Goal: Navigation & Orientation: Find specific page/section

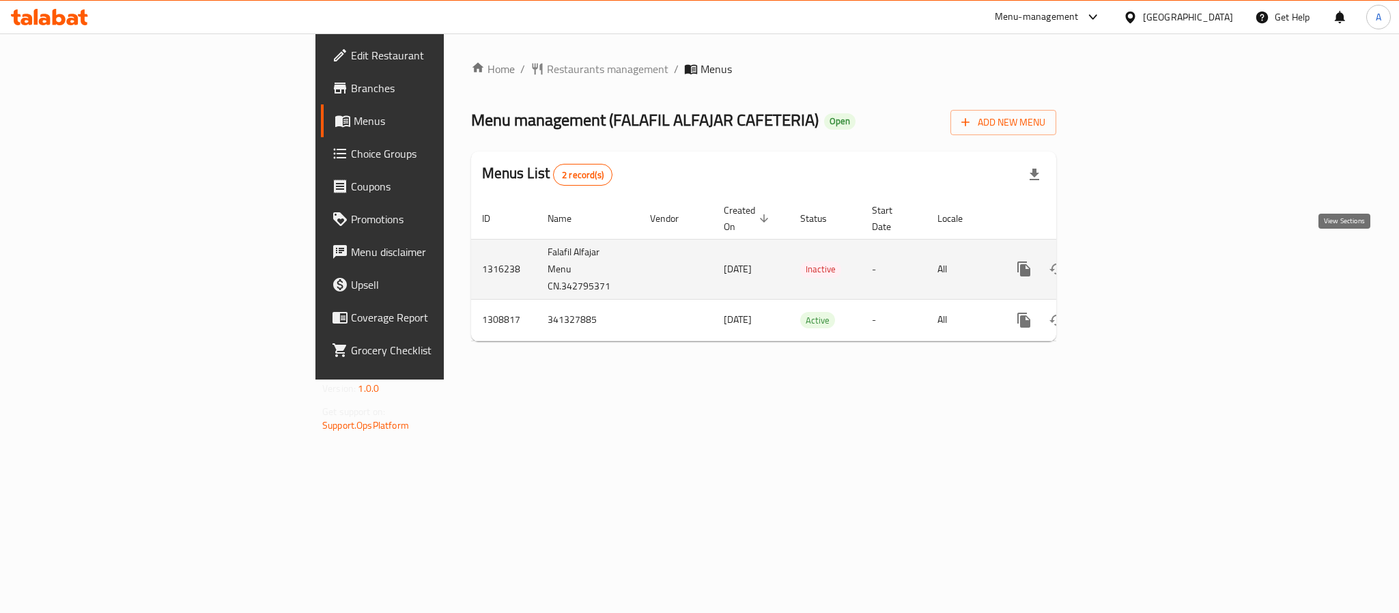
click at [1131, 261] on icon "enhanced table" at bounding box center [1122, 269] width 16 height 16
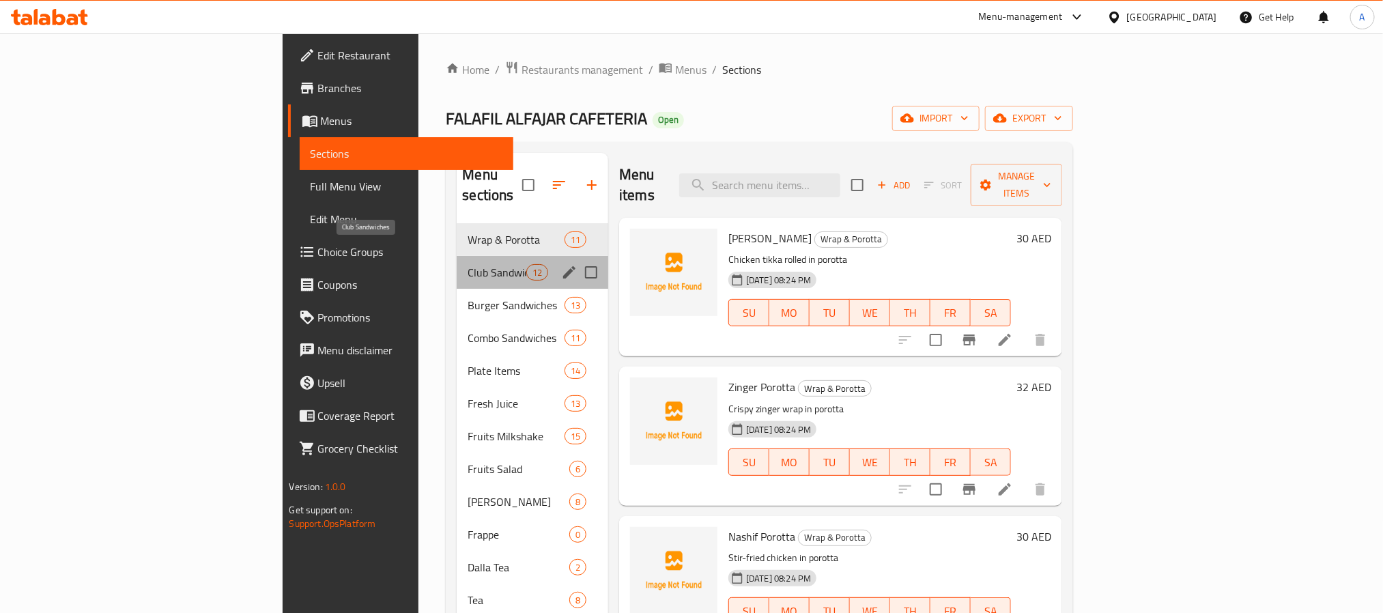
click at [468, 264] on span "Club Sandwiches" at bounding box center [497, 272] width 58 height 16
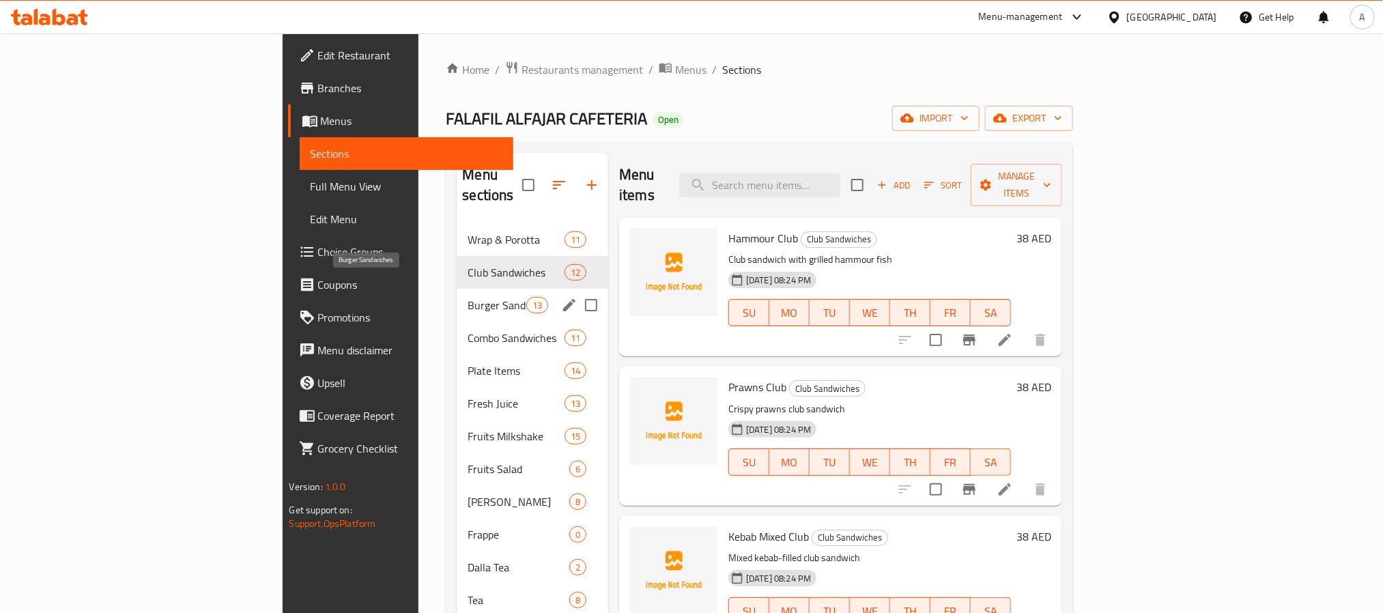
click at [468, 297] on span "Burger Sandwiches" at bounding box center [497, 305] width 58 height 16
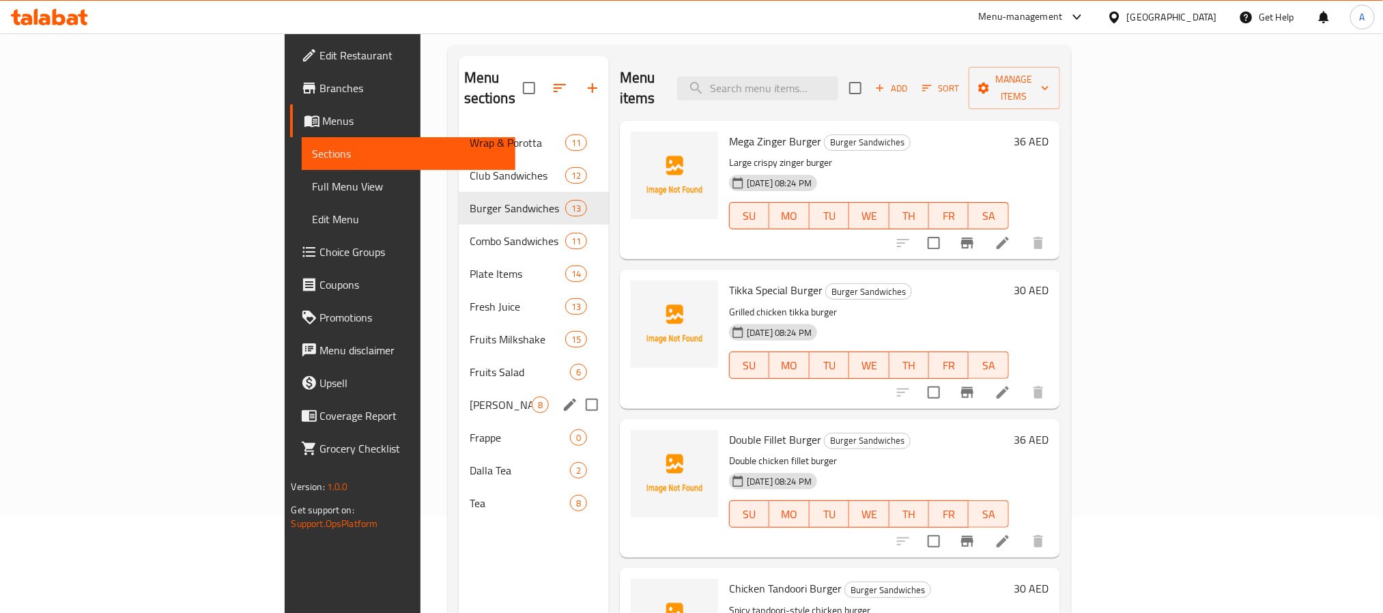
scroll to position [191, 0]
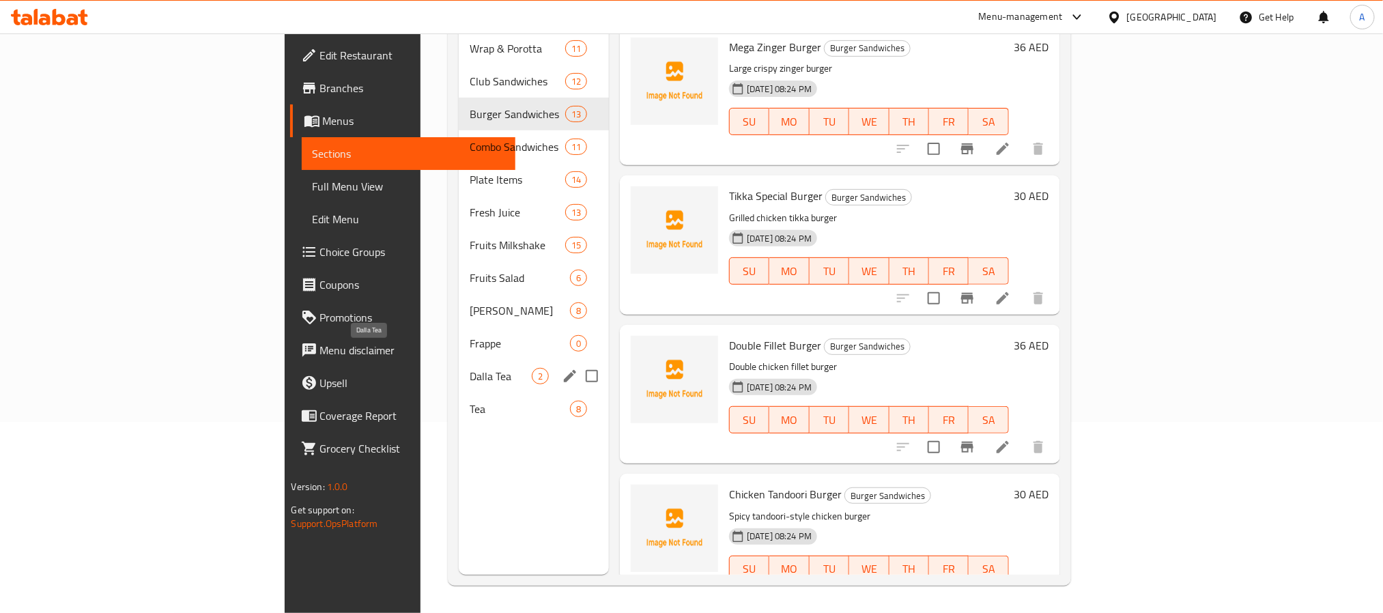
click at [470, 368] on span "Dalla Tea" at bounding box center [501, 376] width 62 height 16
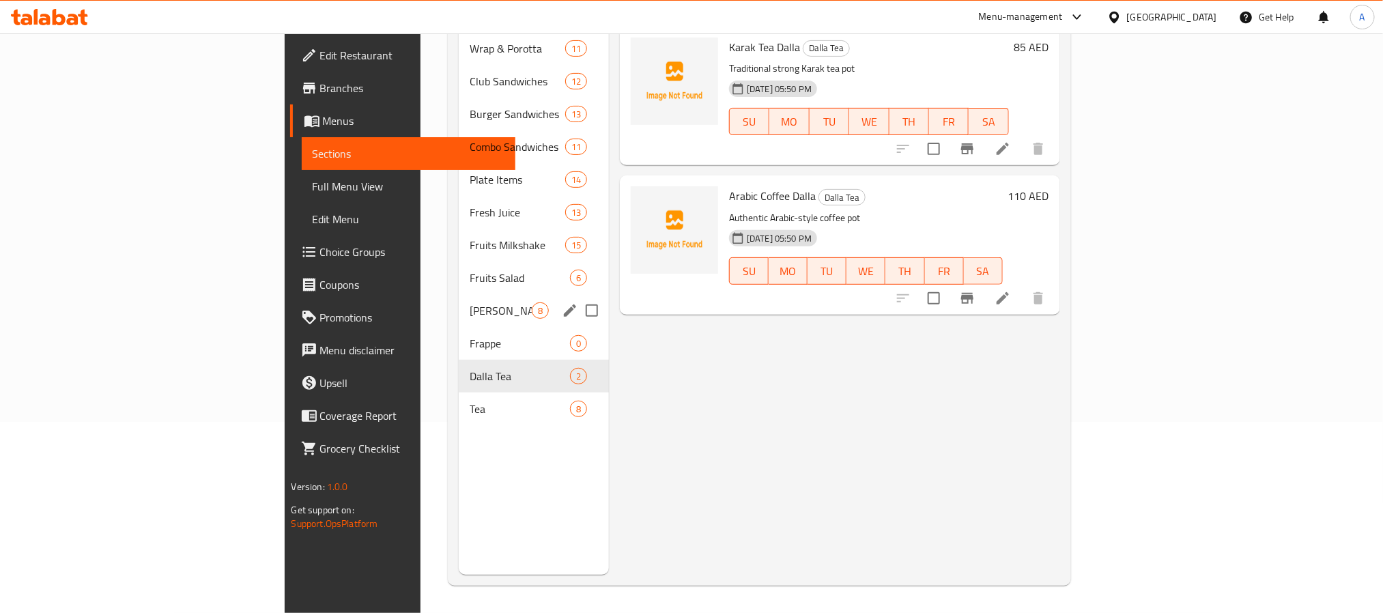
click at [470, 302] on span "[PERSON_NAME]" at bounding box center [501, 310] width 62 height 16
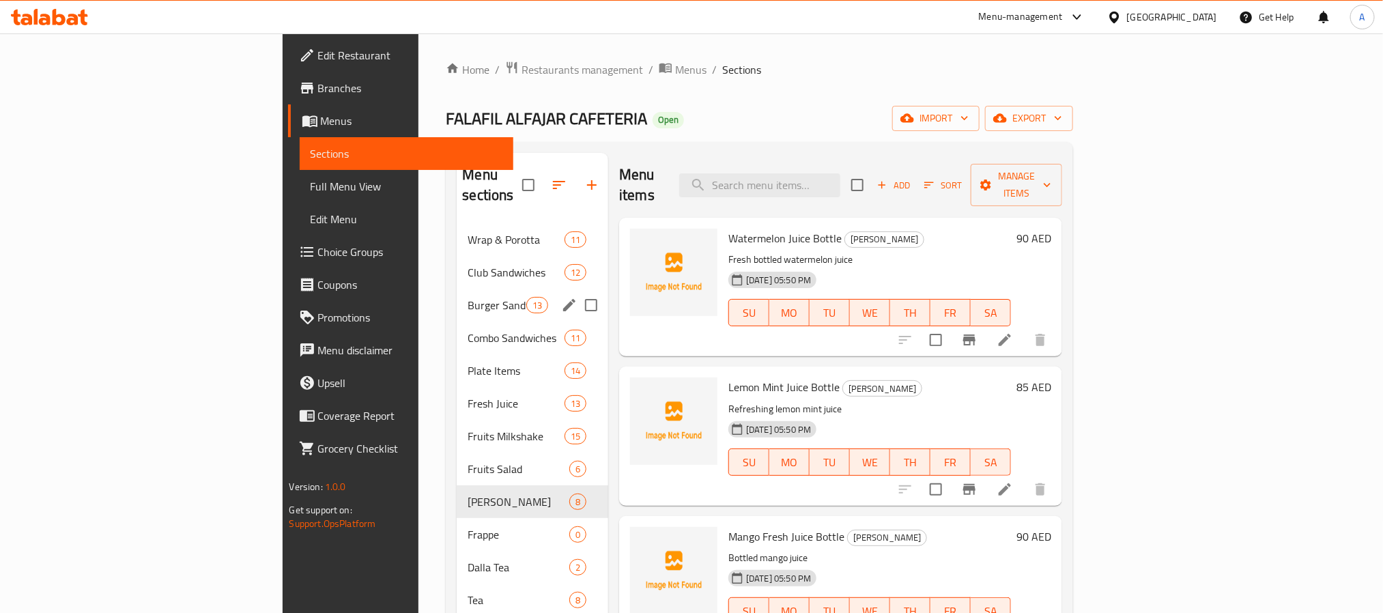
click at [457, 289] on div "Burger Sandwiches 13" at bounding box center [533, 305] width 152 height 33
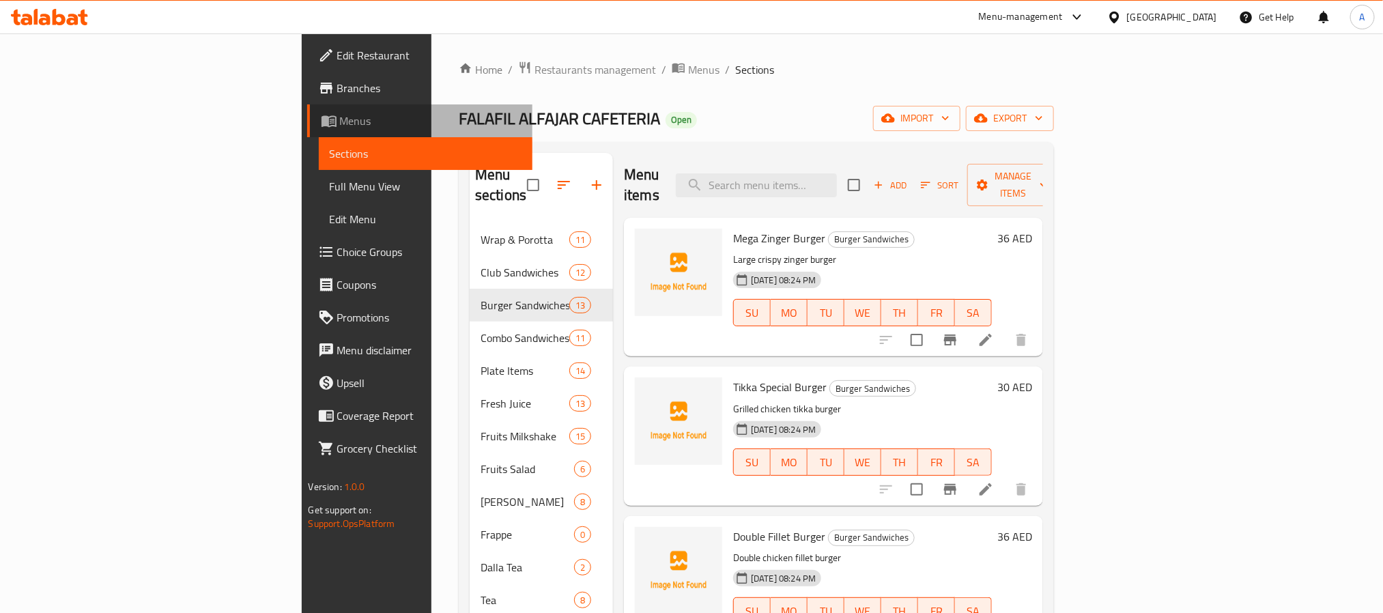
click at [340, 121] on span "Menus" at bounding box center [431, 121] width 182 height 16
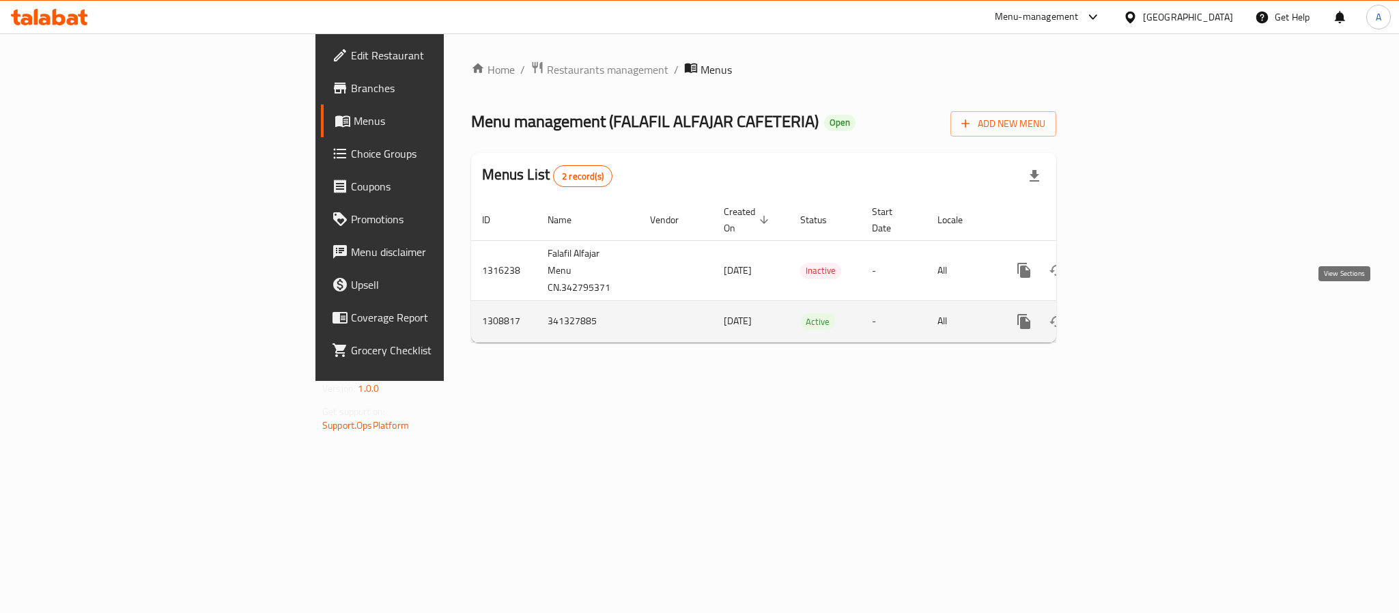
click at [1139, 311] on link "enhanced table" at bounding box center [1122, 321] width 33 height 33
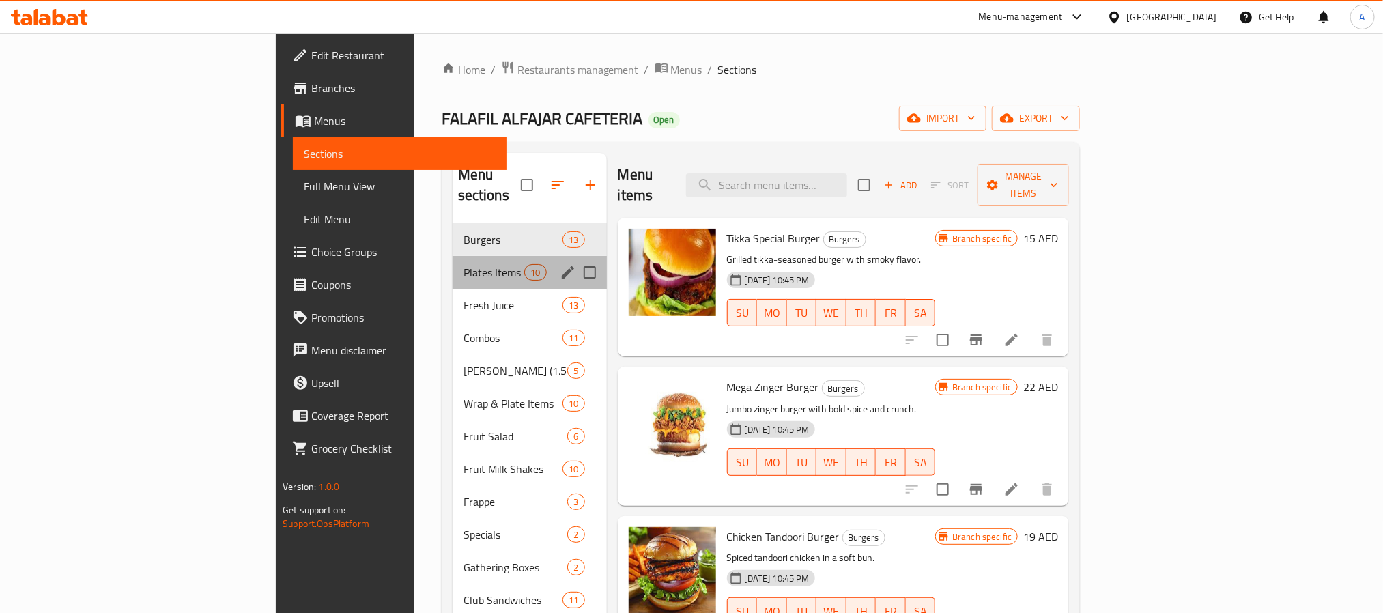
click at [453, 256] on div "Plates Items 10" at bounding box center [530, 272] width 154 height 33
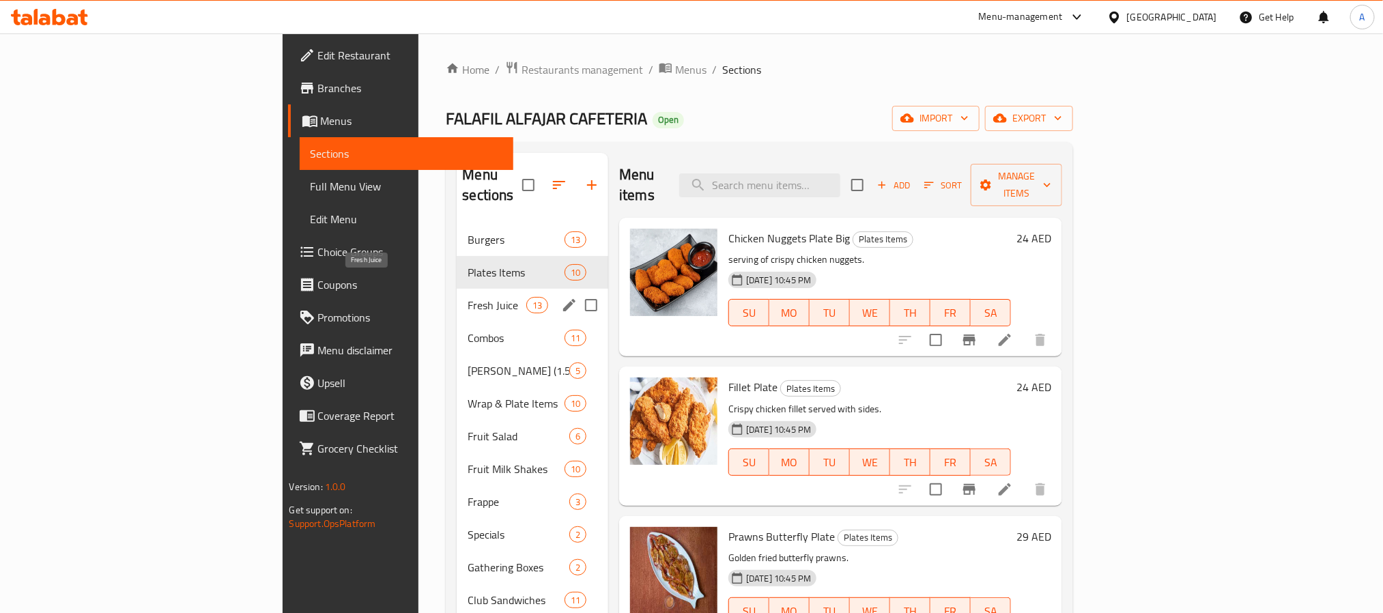
click at [468, 297] on span "Fresh Juice" at bounding box center [497, 305] width 58 height 16
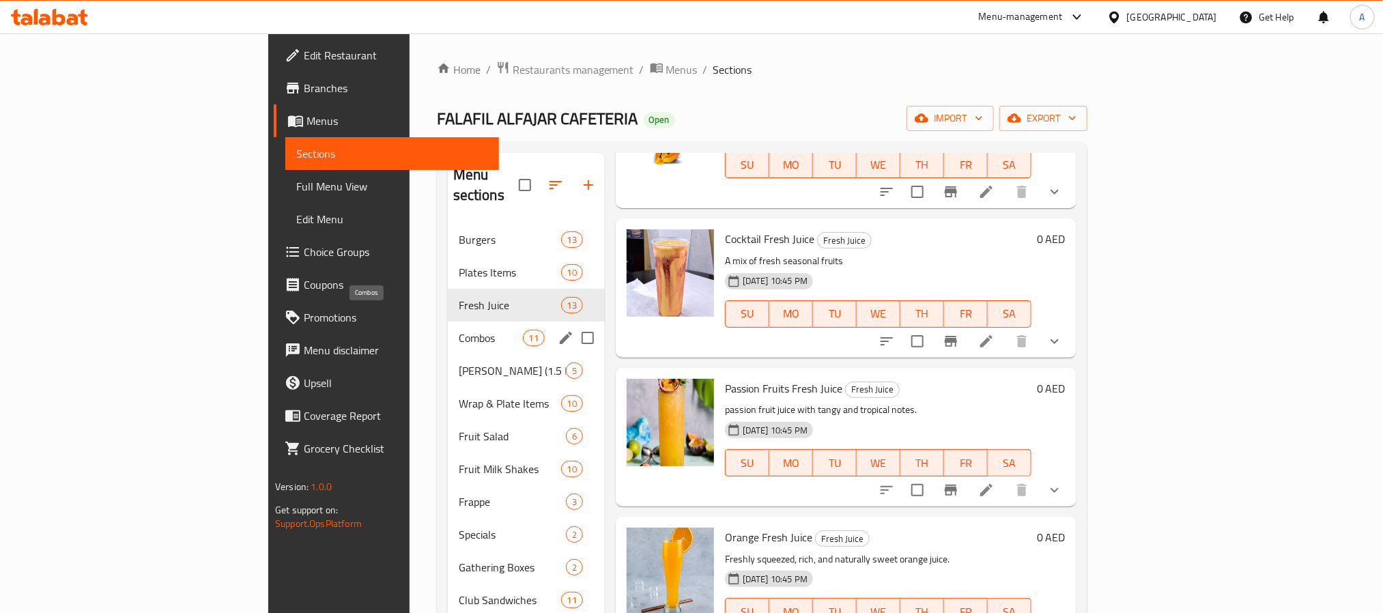
click at [459, 330] on span "Combos" at bounding box center [491, 338] width 64 height 16
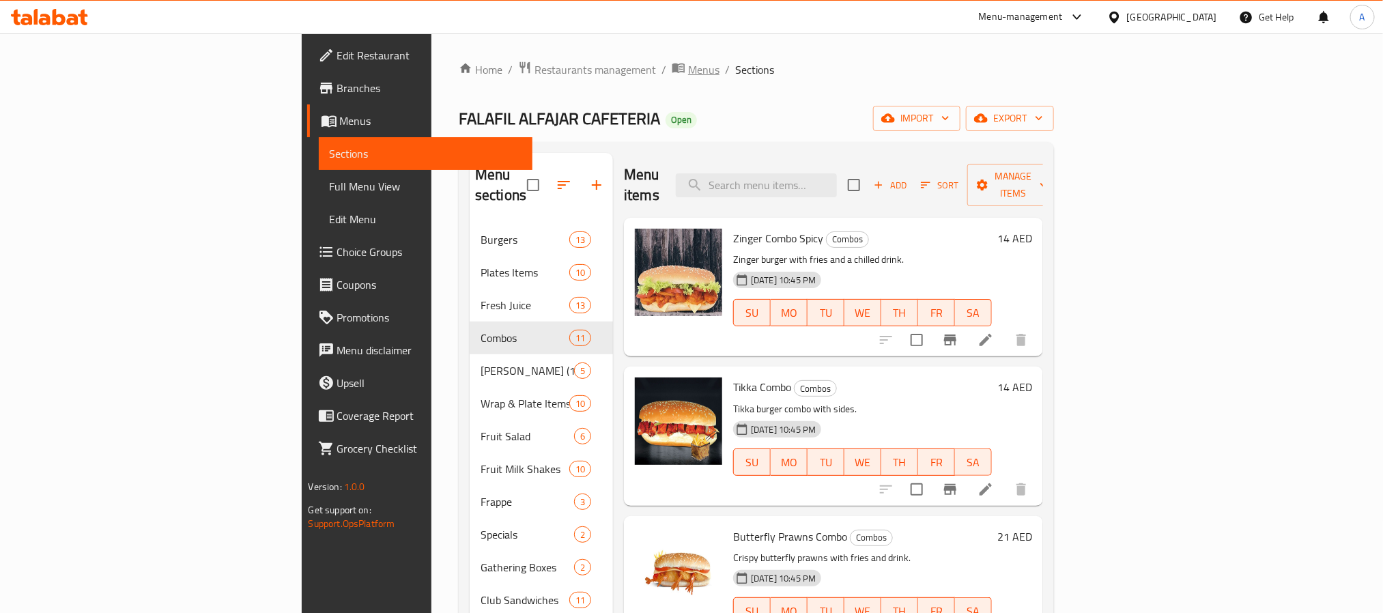
click at [688, 70] on span "Menus" at bounding box center [703, 69] width 31 height 16
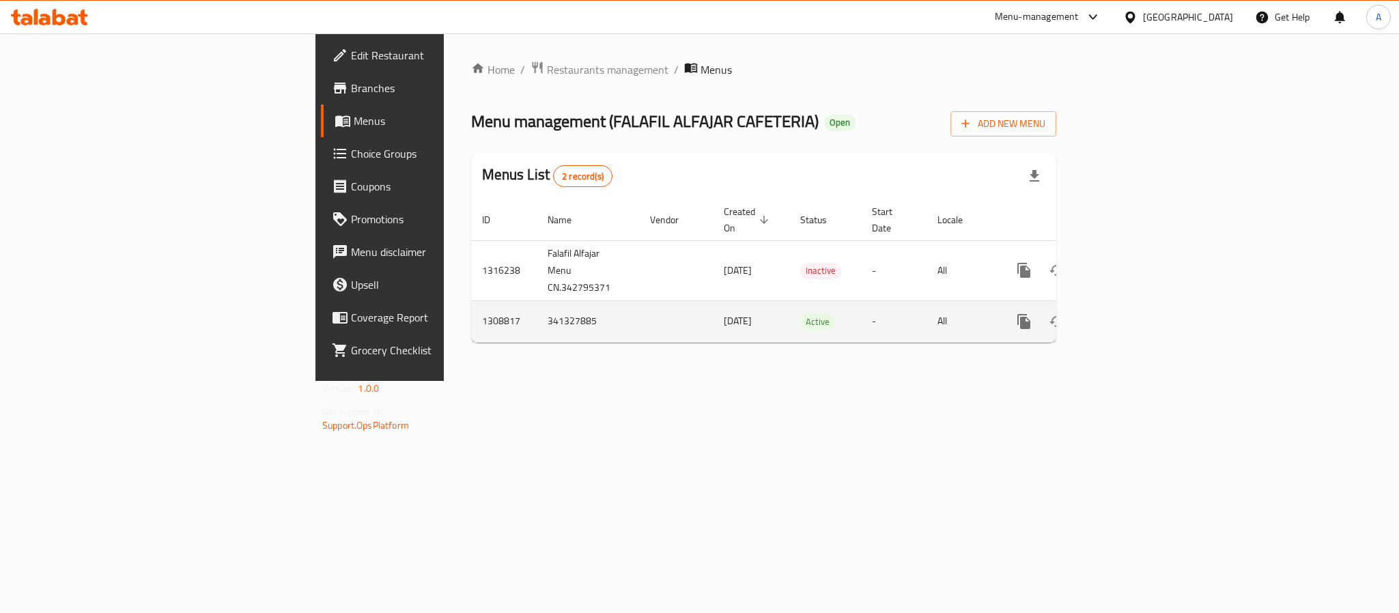
click at [471, 303] on td "1308817" at bounding box center [504, 321] width 66 height 42
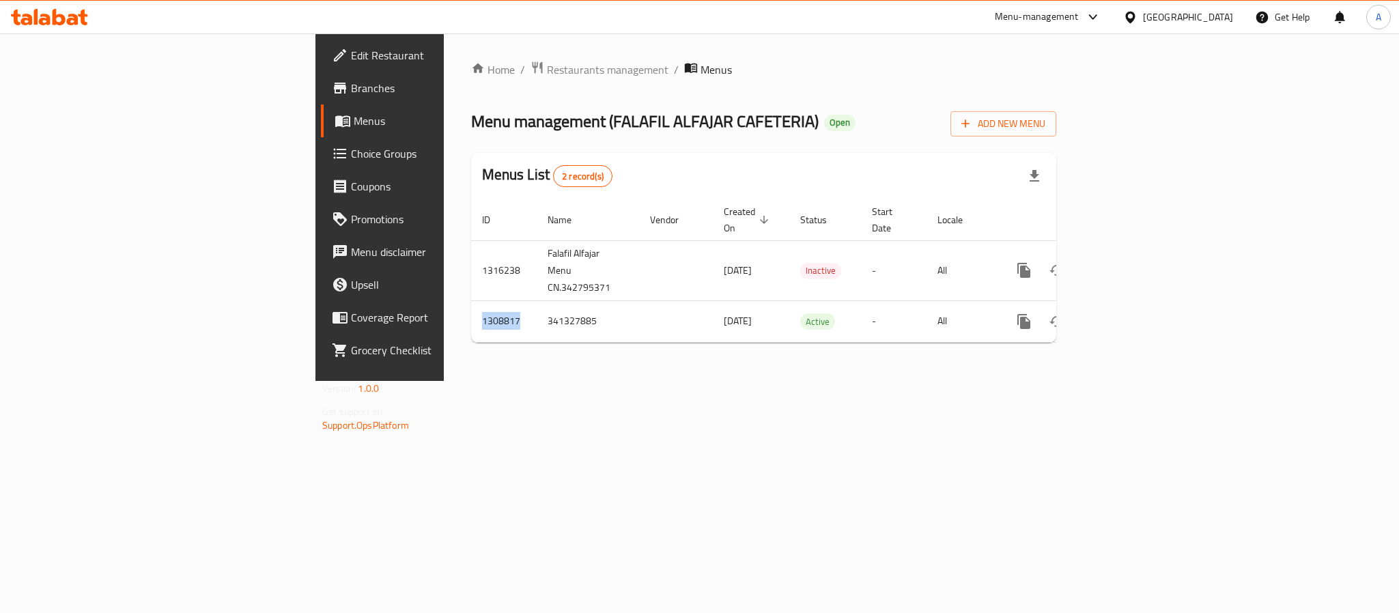
copy td "1308817"
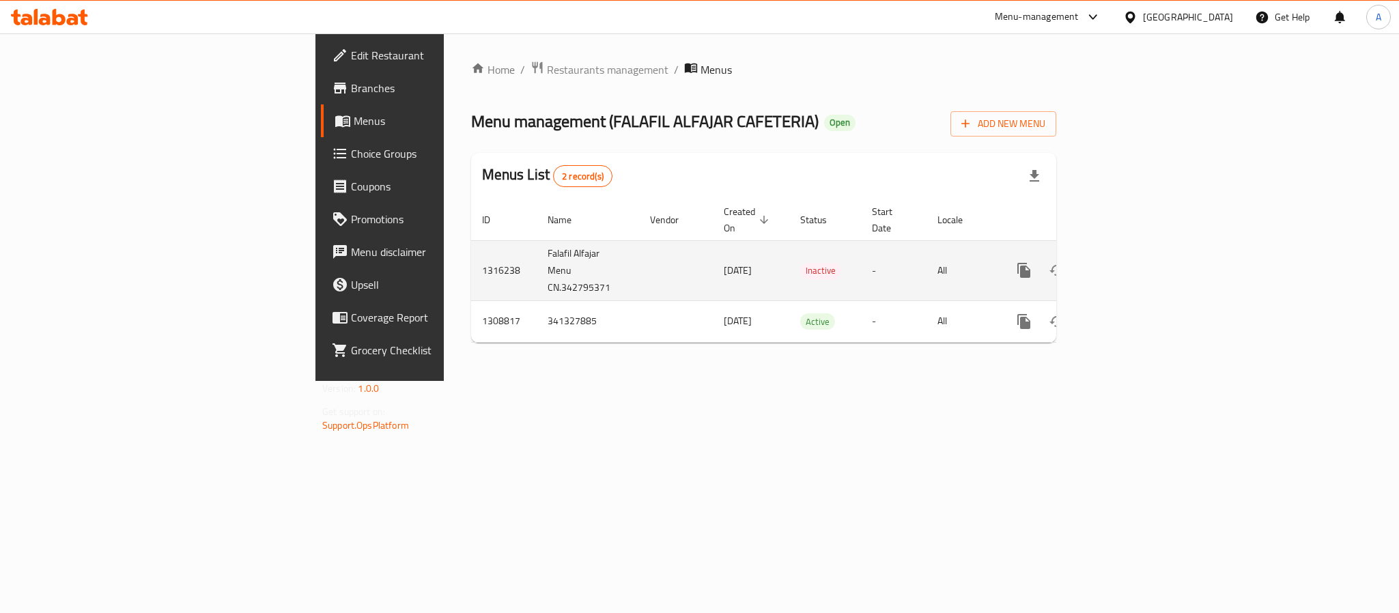
click at [471, 249] on td "1316238" at bounding box center [504, 270] width 66 height 60
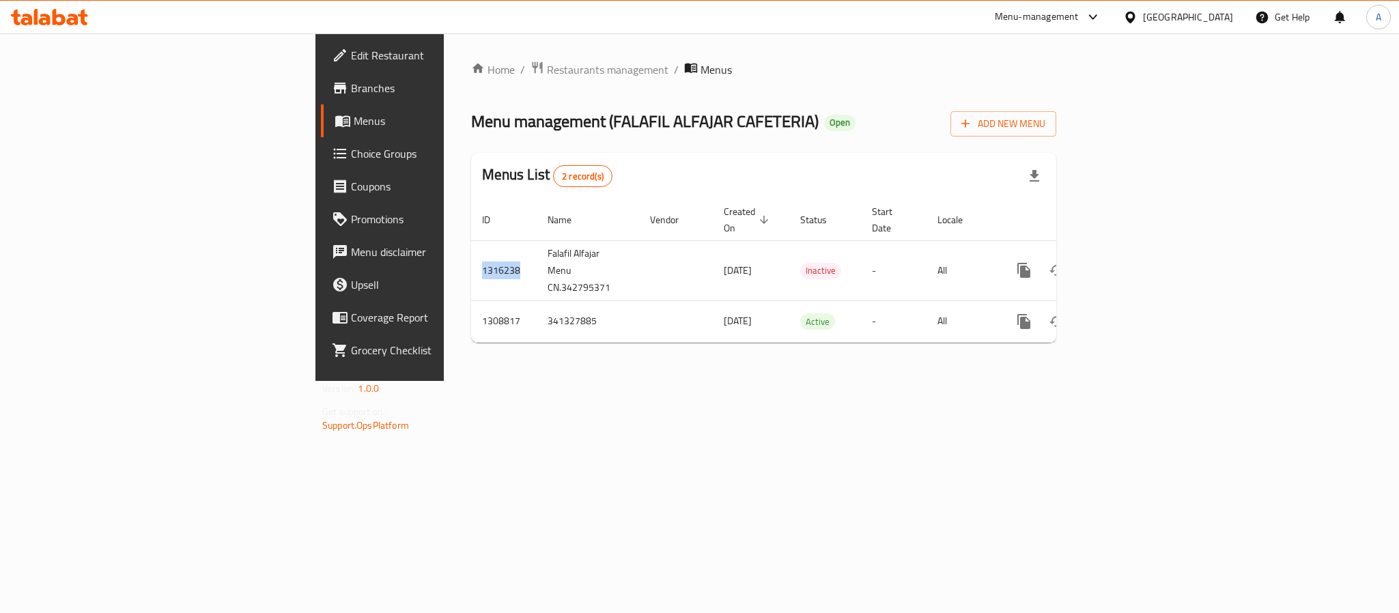
copy td "1316238"
click at [547, 64] on span "Restaurants management" at bounding box center [608, 69] width 122 height 16
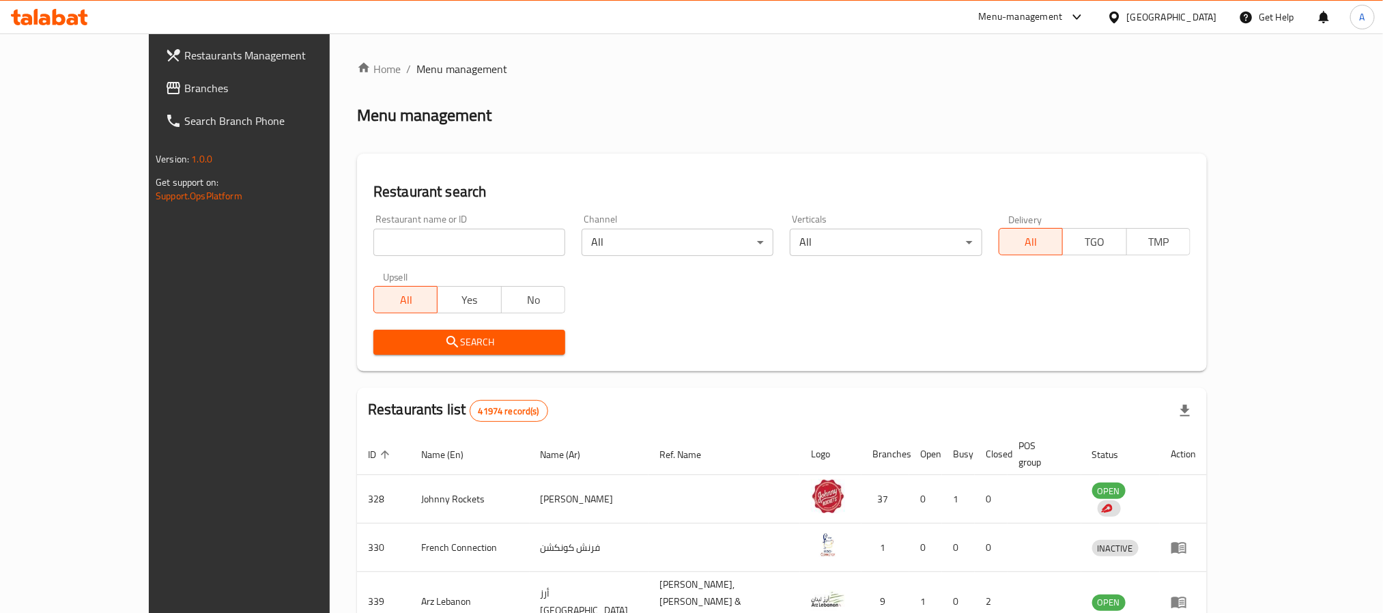
click at [410, 229] on input "search" at bounding box center [470, 242] width 192 height 27
paste input "Camps"
type input "Camps"
click button "Search" at bounding box center [470, 342] width 192 height 25
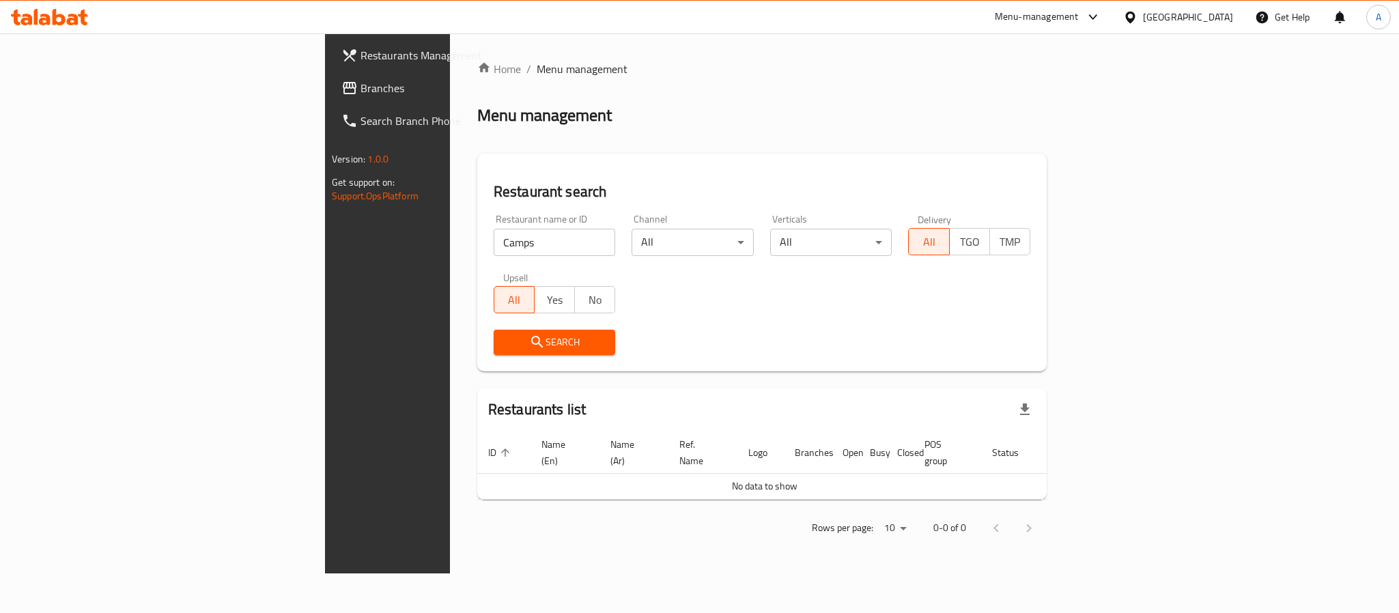
click at [361, 86] on span "Branches" at bounding box center [454, 88] width 187 height 16
